Goal: Information Seeking & Learning: Learn about a topic

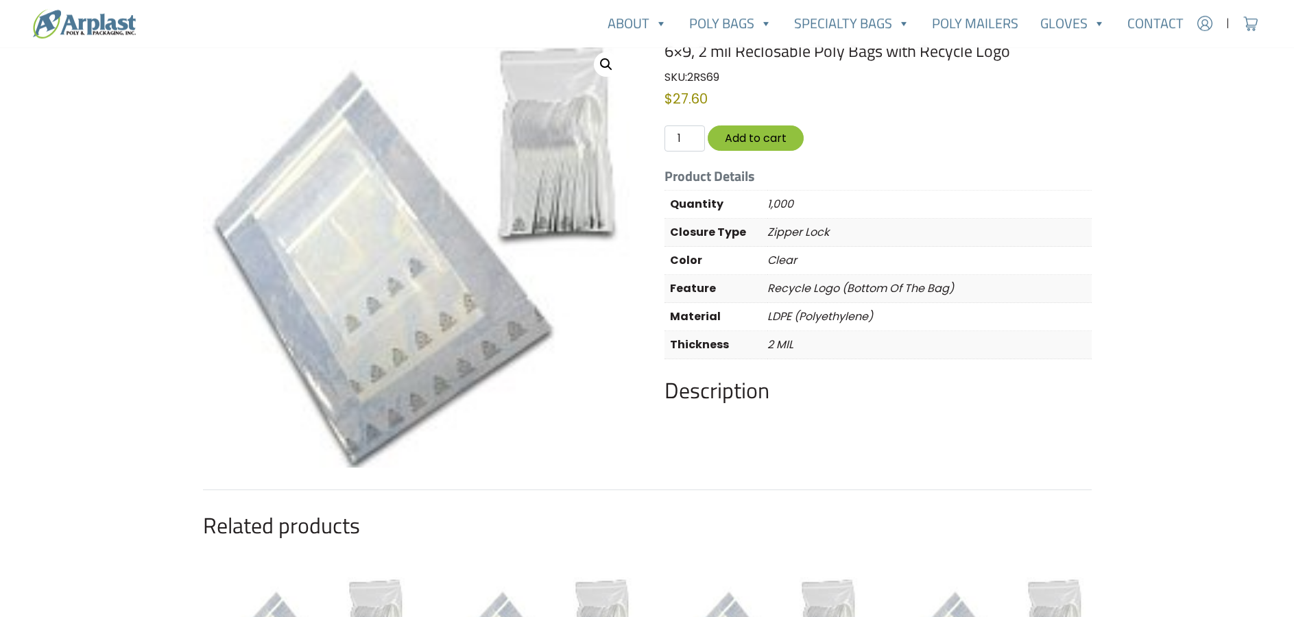
scroll to position [140, 0]
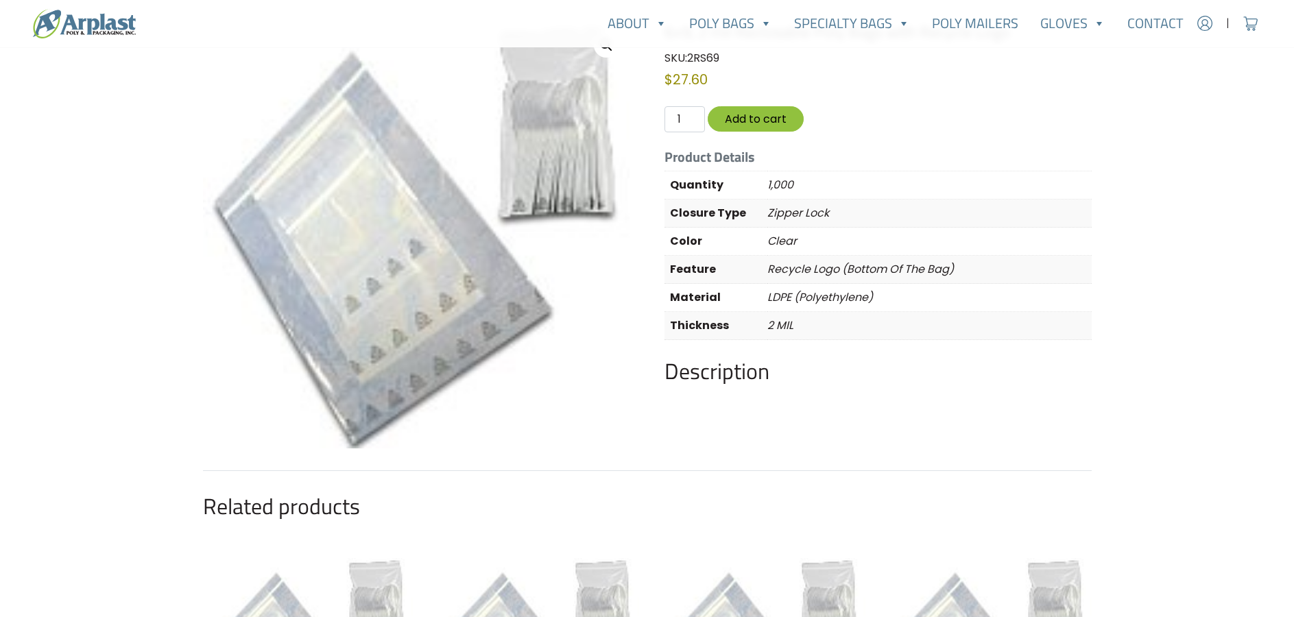
click at [453, 279] on img at bounding box center [416, 235] width 427 height 427
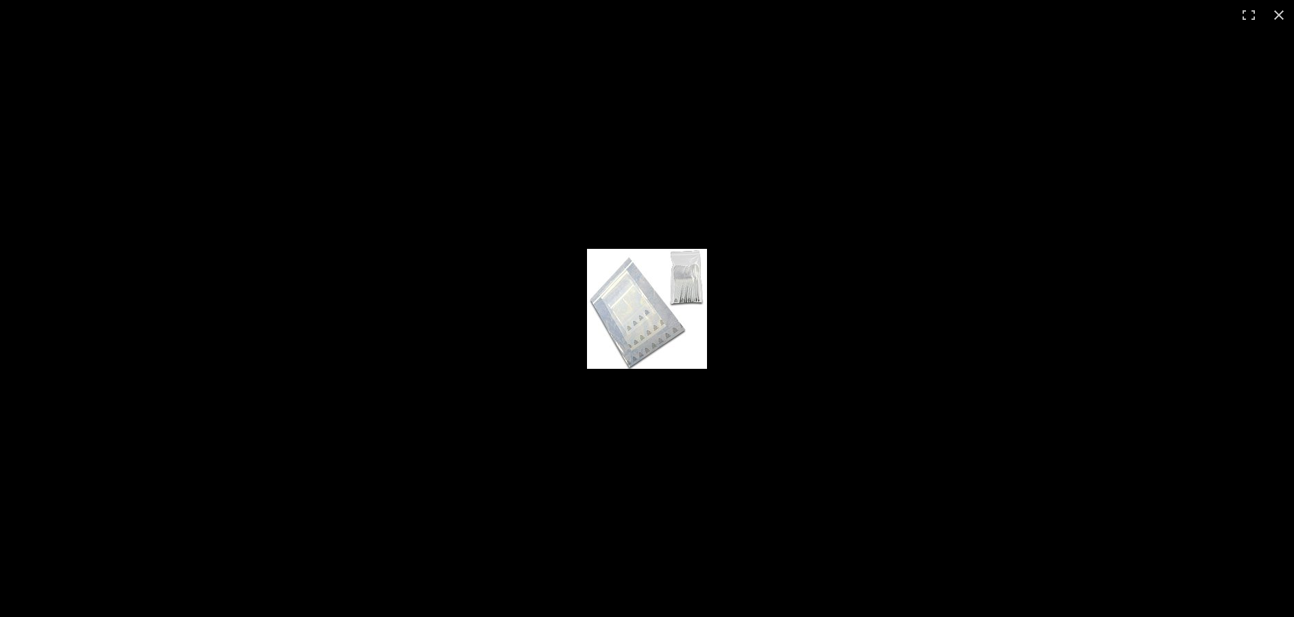
click at [611, 292] on img at bounding box center [647, 309] width 120 height 120
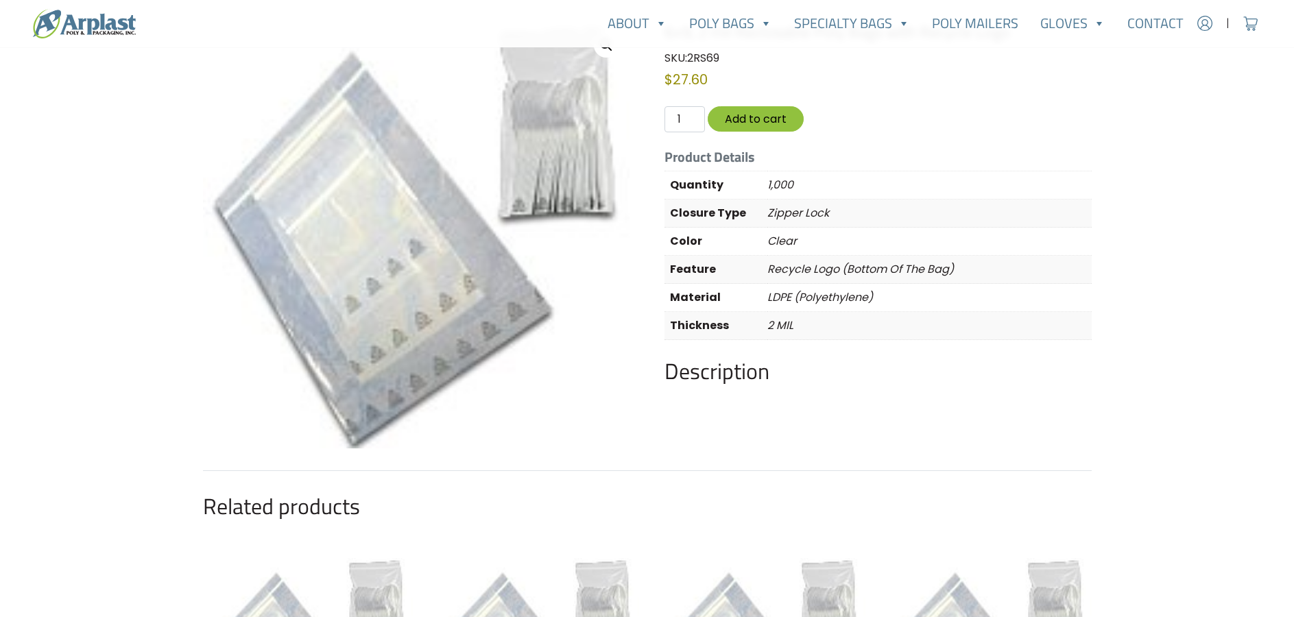
click at [578, 176] on img at bounding box center [416, 235] width 427 height 427
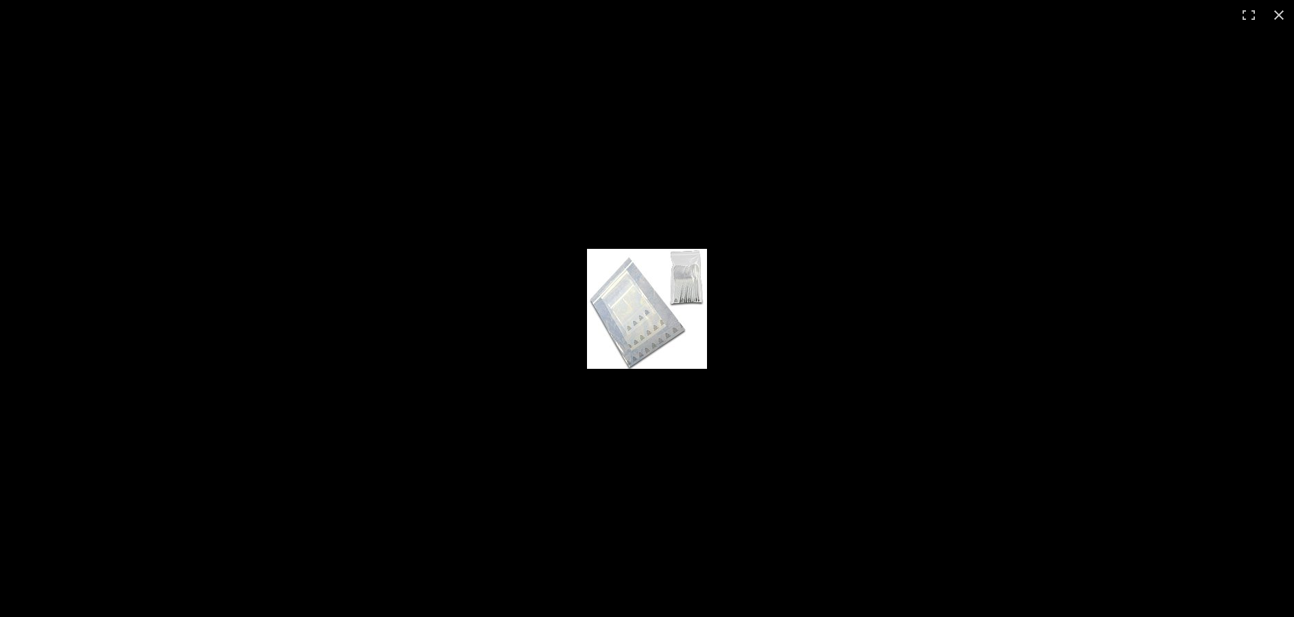
click at [651, 301] on img at bounding box center [647, 309] width 120 height 120
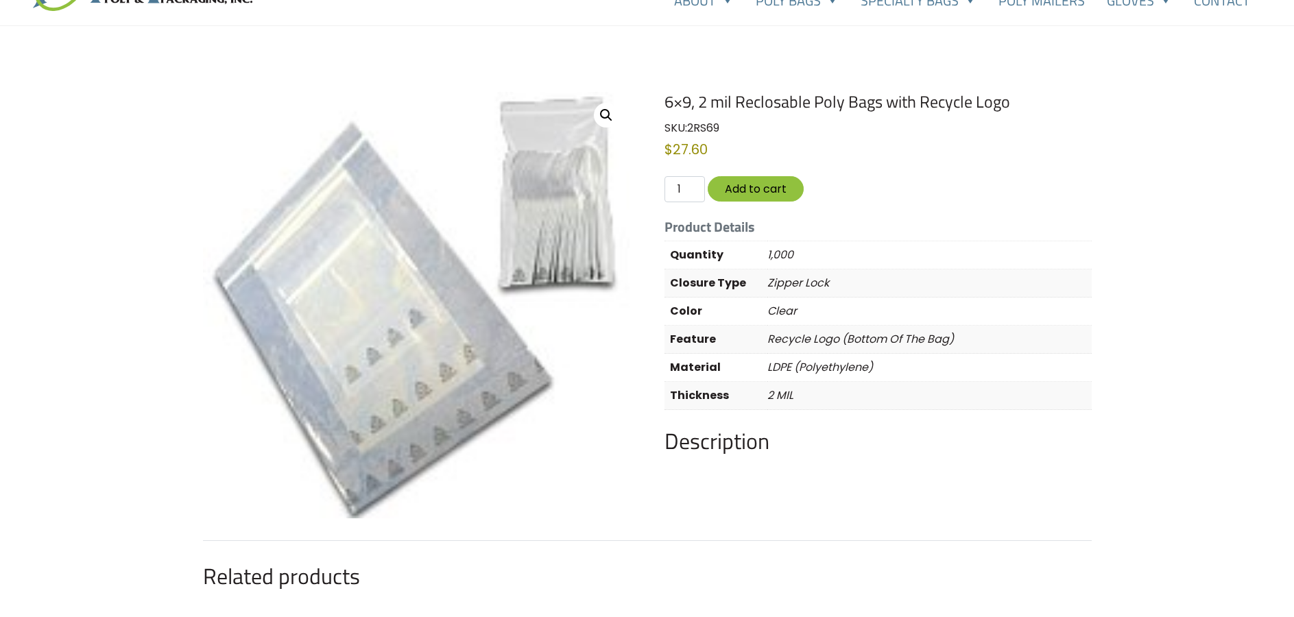
scroll to position [0, 0]
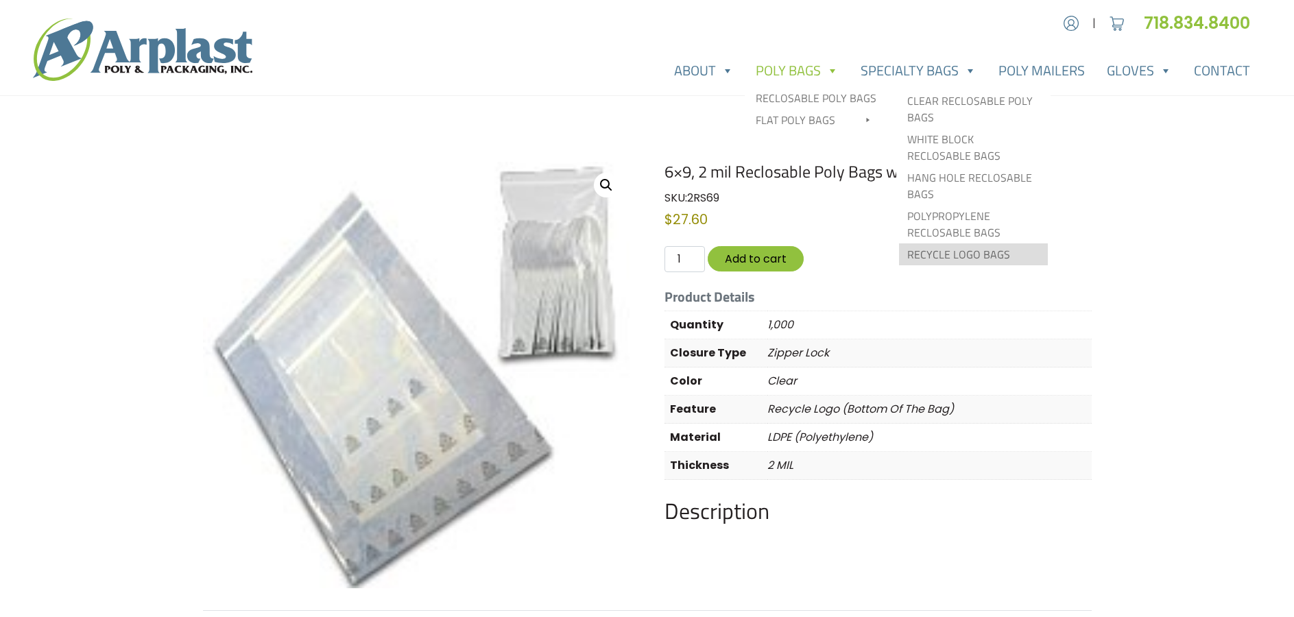
click at [925, 252] on link "Recycle Logo Bags" at bounding box center [973, 255] width 149 height 22
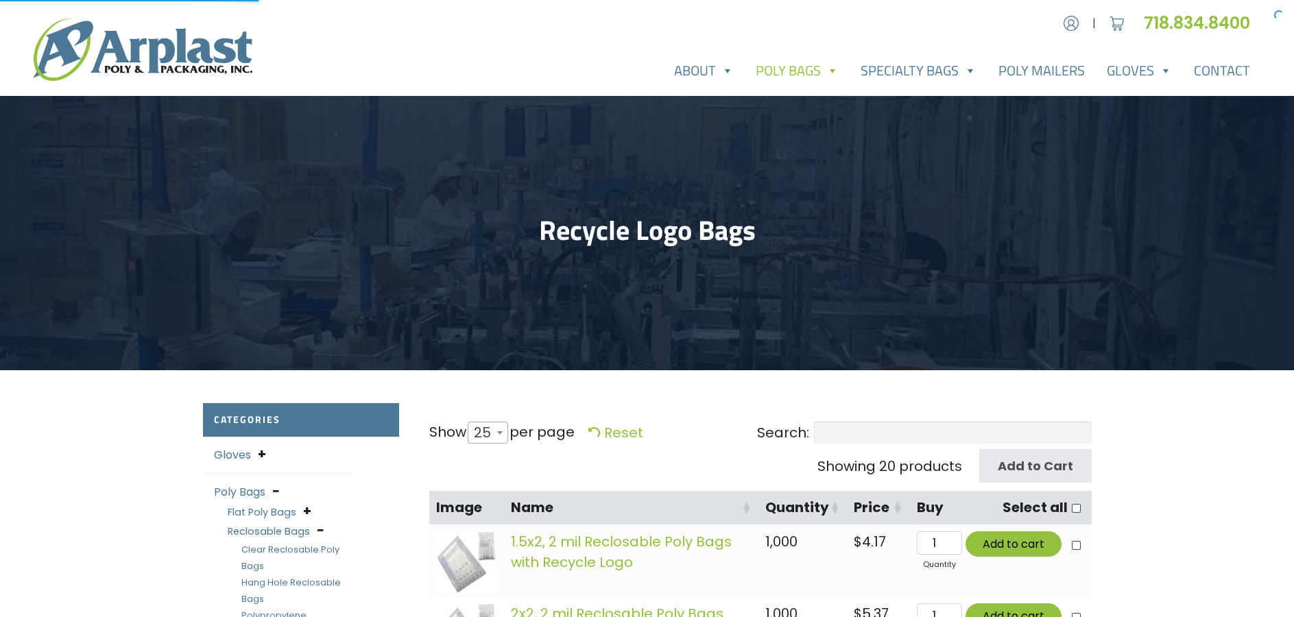
select select "25"
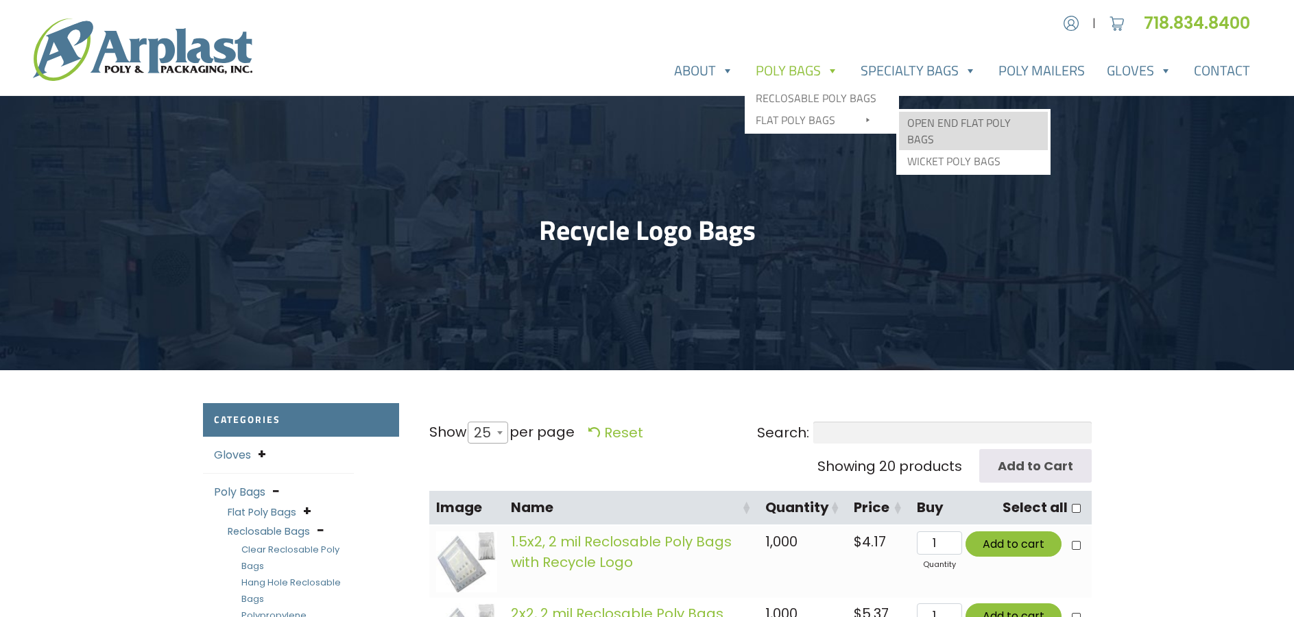
click at [967, 119] on link "Open End Flat Poly Bags" at bounding box center [973, 131] width 149 height 38
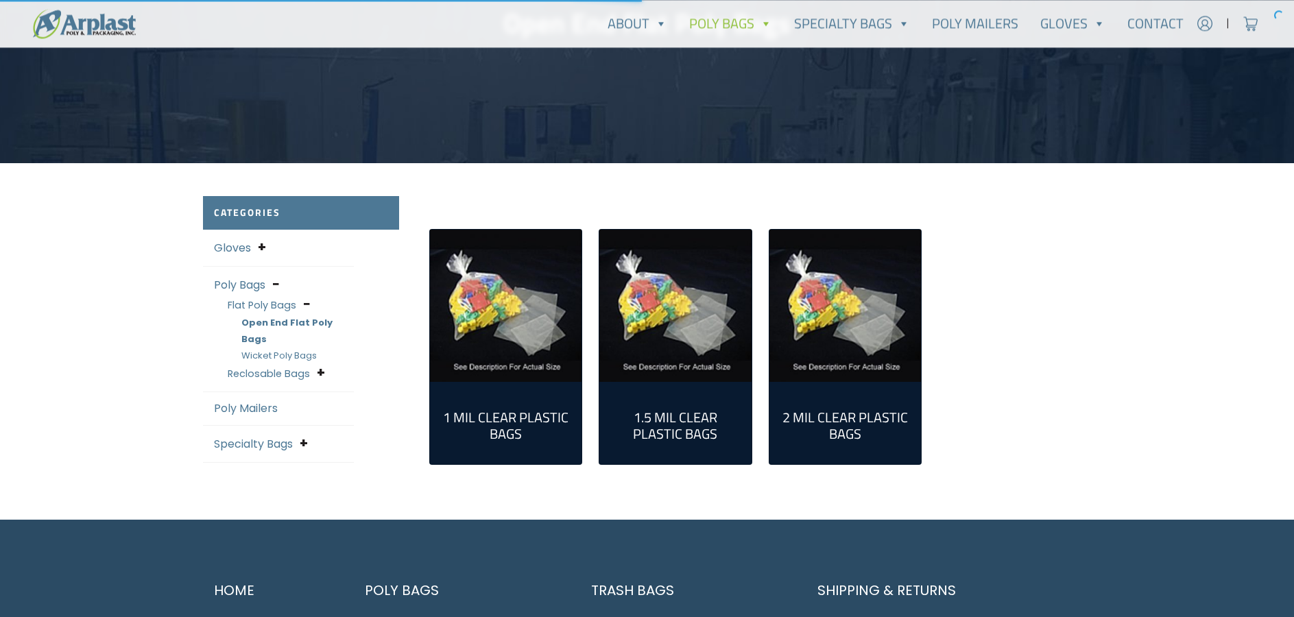
scroll to position [210, 0]
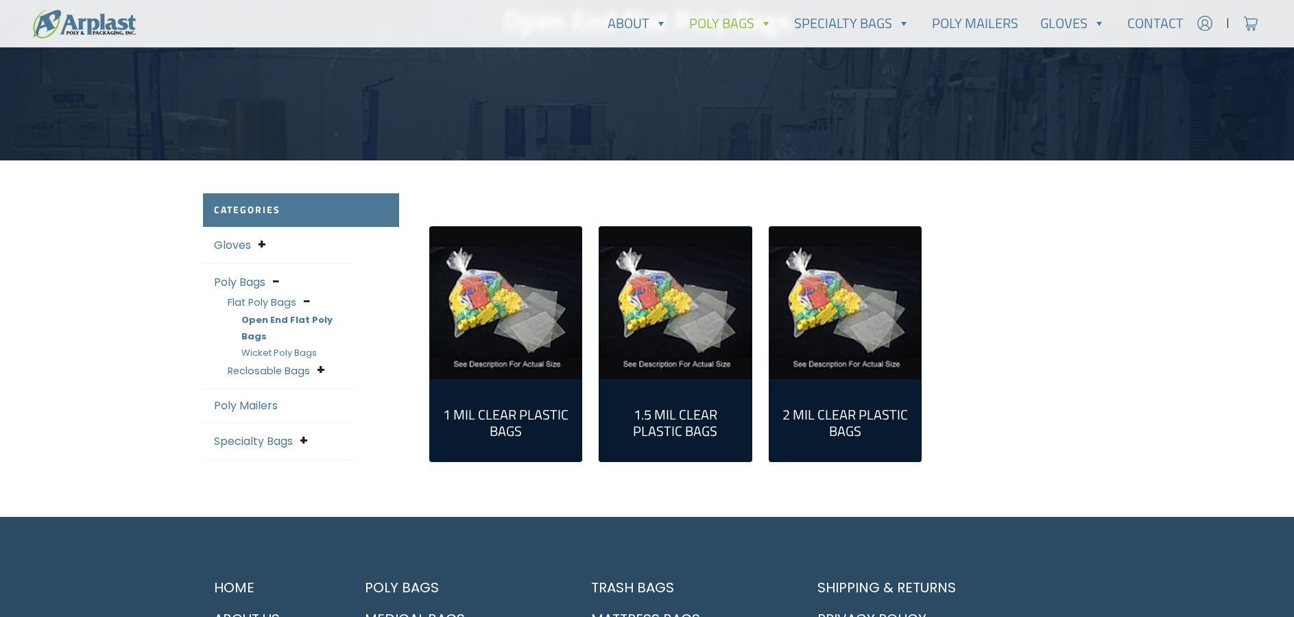
click at [842, 418] on h2 "2 Mil Clear Plastic Bags (124)" at bounding box center [846, 423] width 130 height 33
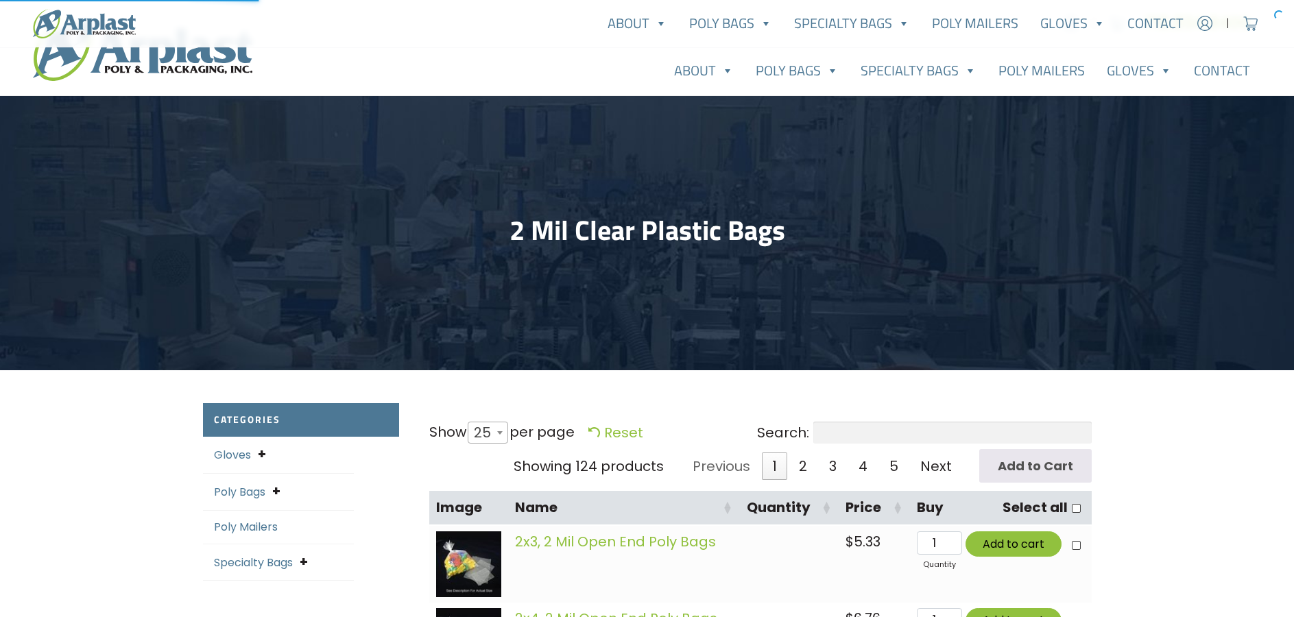
select select "25"
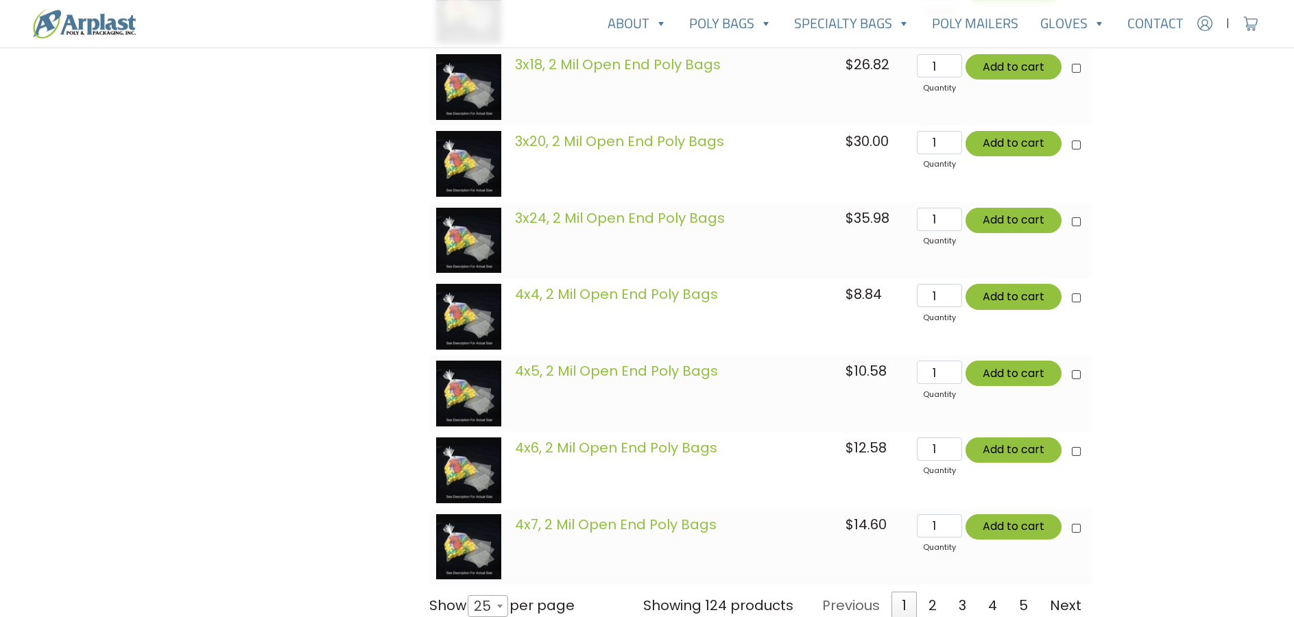
scroll to position [1889, 0]
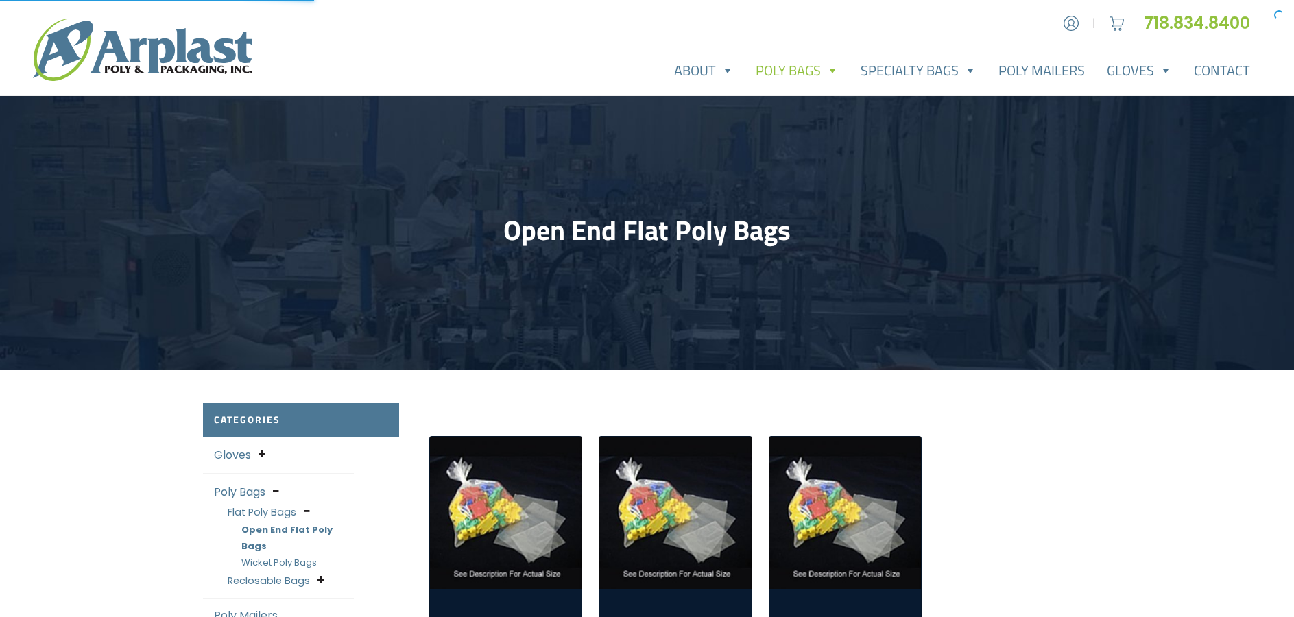
scroll to position [210, 0]
